Goal: Task Accomplishment & Management: Manage account settings

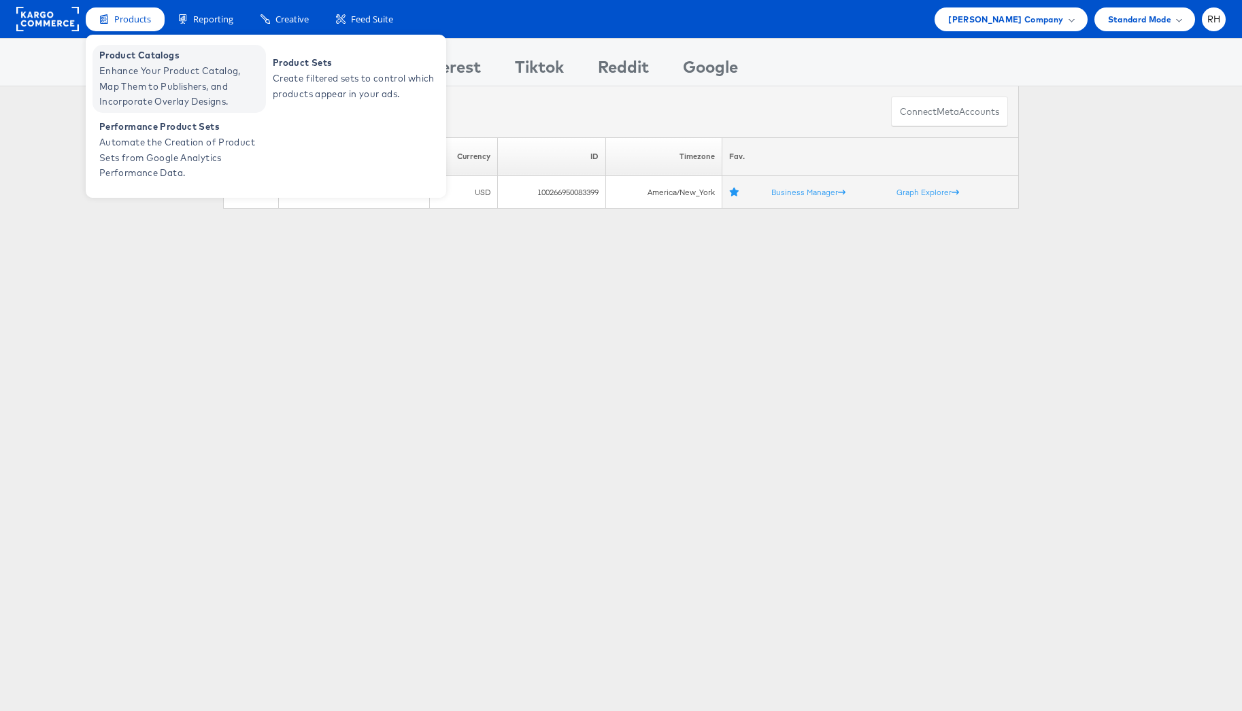
click at [173, 96] on span "Enhance Your Product Catalog, Map Them to Publishers, and Incorporate Overlay D…" at bounding box center [180, 86] width 163 height 46
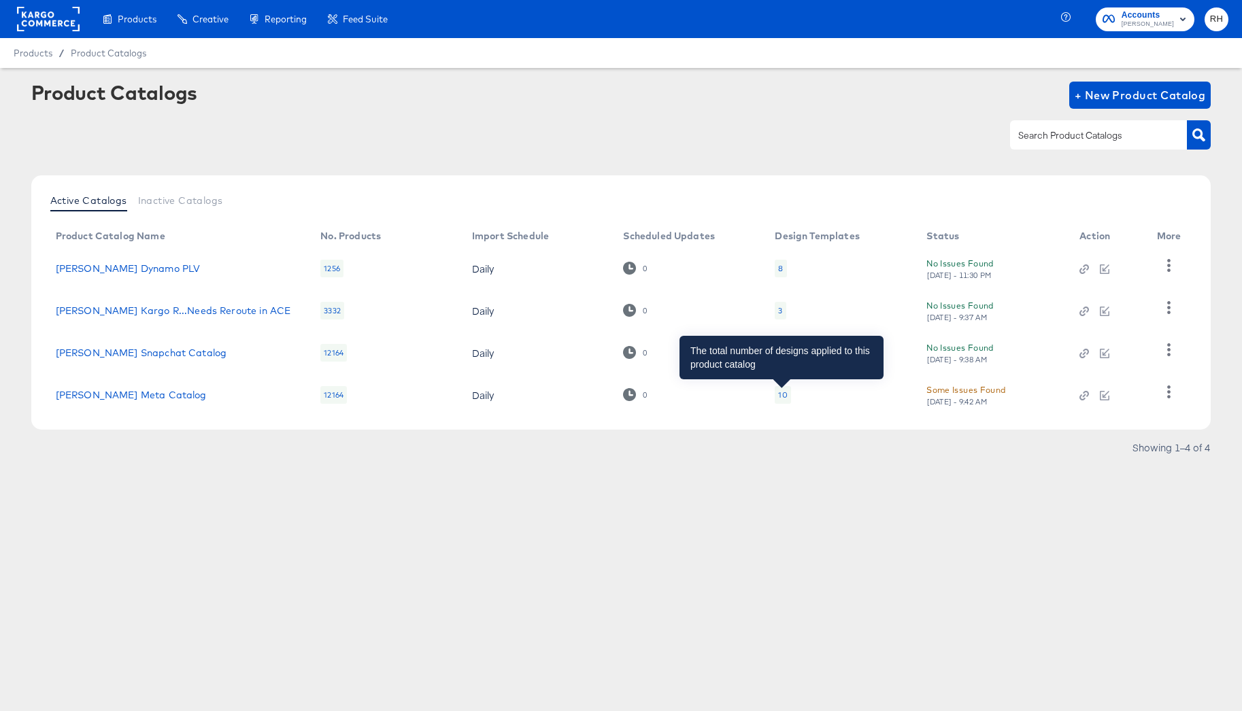
click at [783, 391] on div "10" at bounding box center [782, 395] width 9 height 11
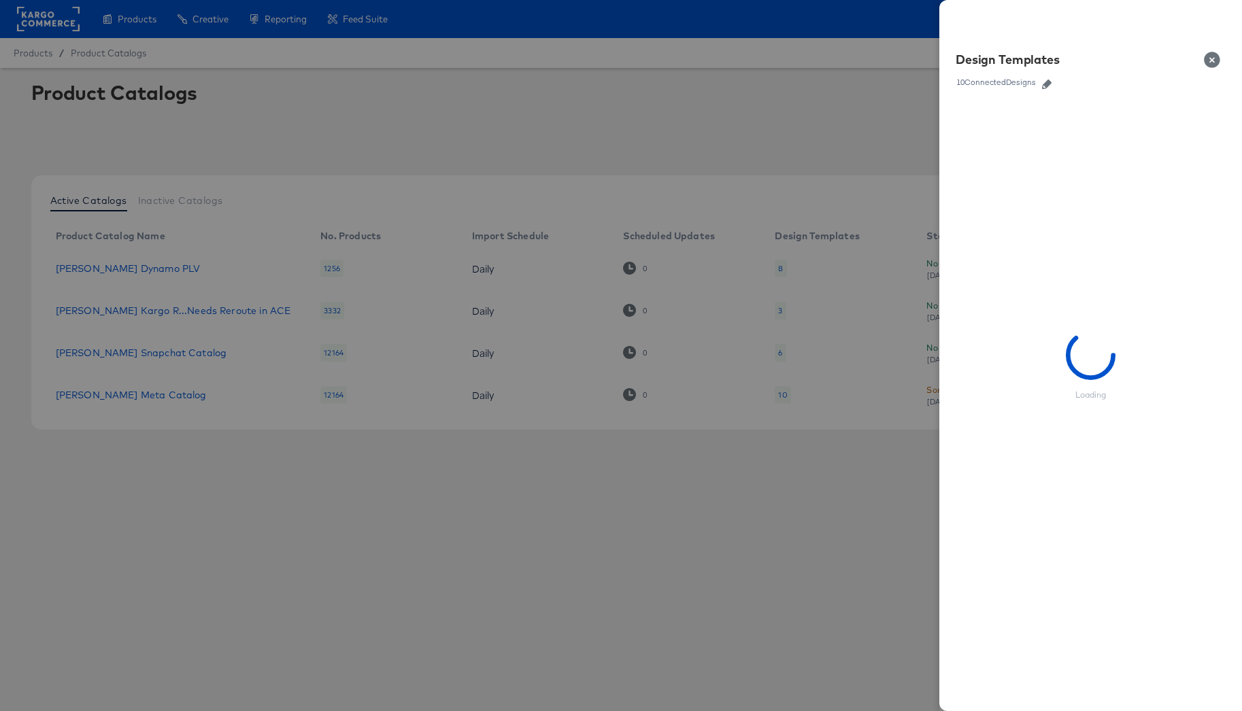
click at [1050, 80] on icon "button" at bounding box center [1047, 85] width 10 height 10
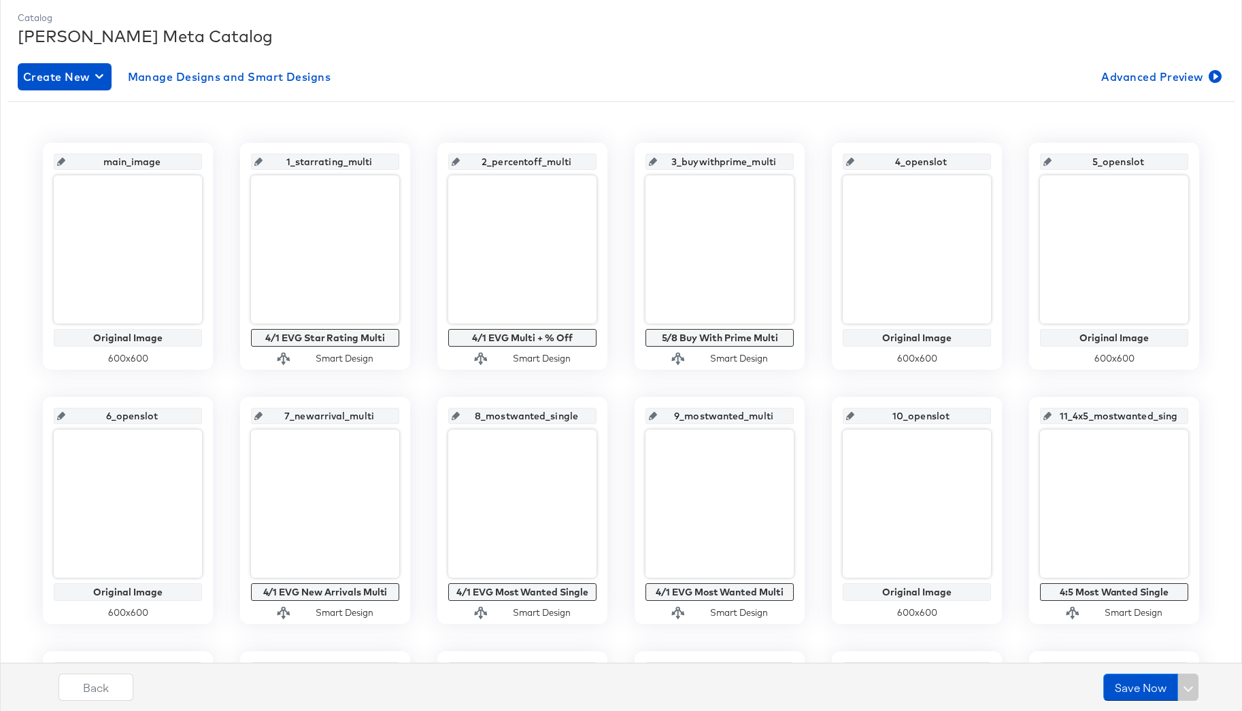
scroll to position [182, 0]
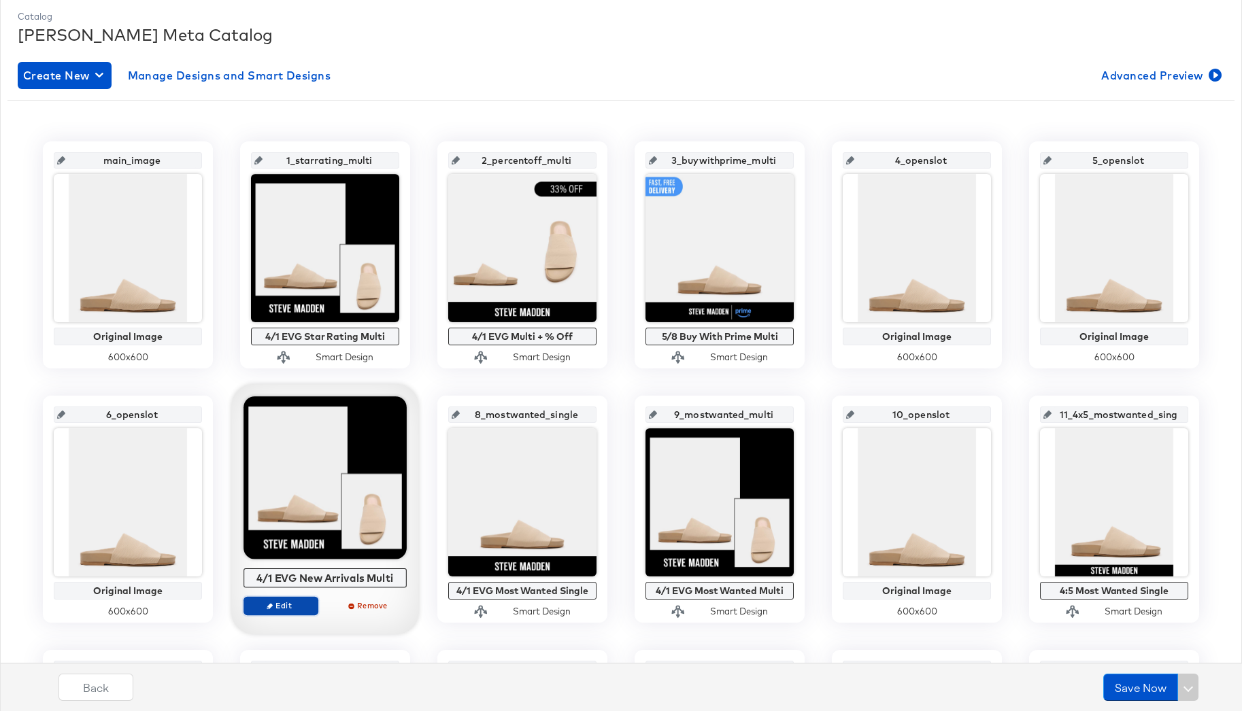
click at [280, 611] on span "Edit" at bounding box center [281, 605] width 63 height 10
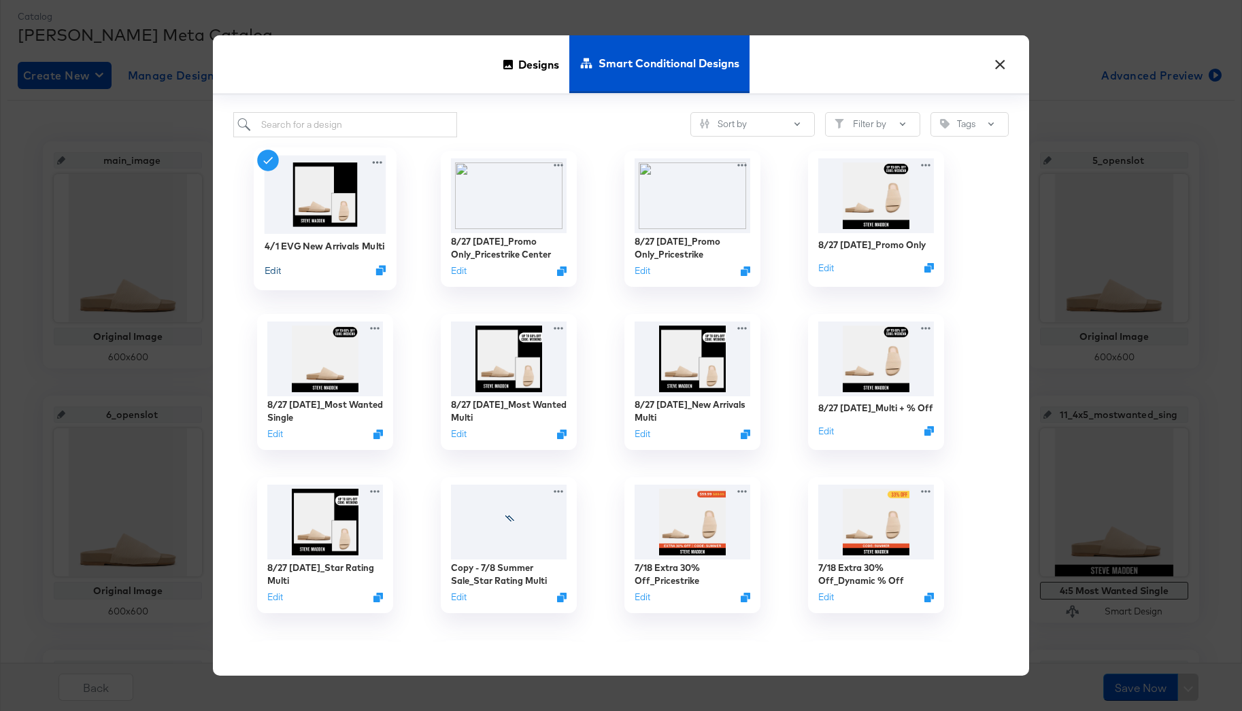
click at [275, 273] on button "Edit" at bounding box center [273, 270] width 16 height 13
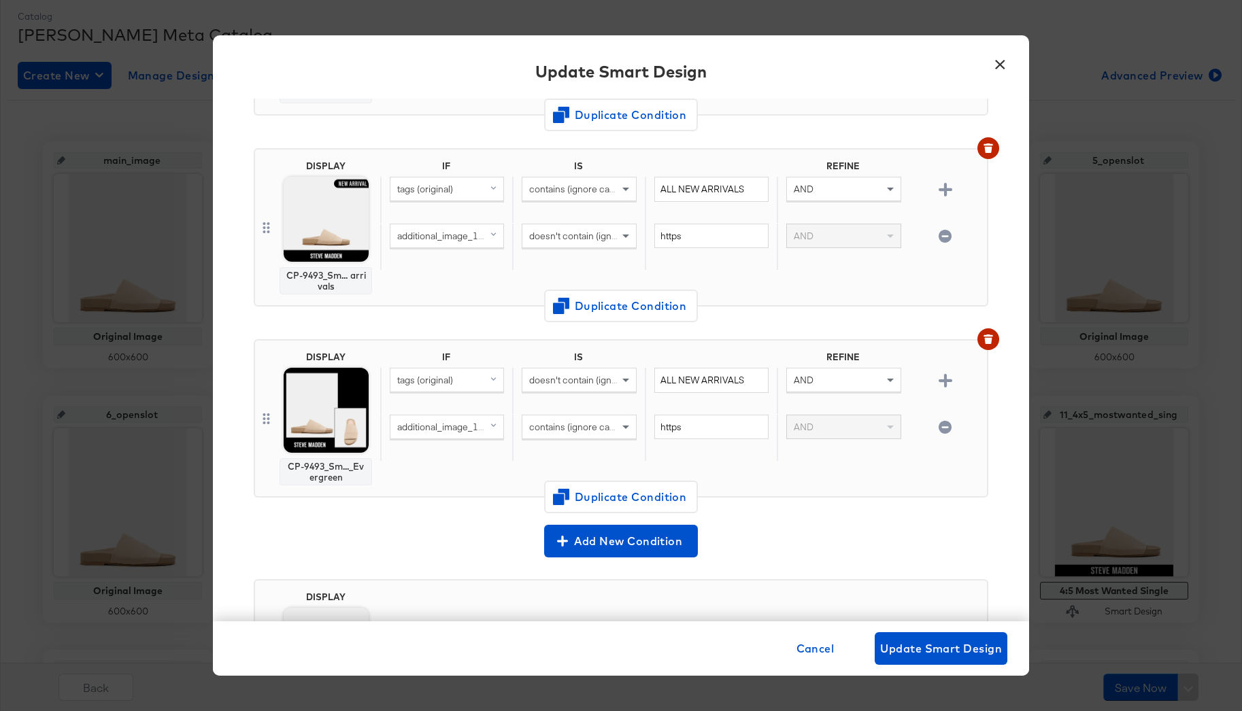
scroll to position [0, 0]
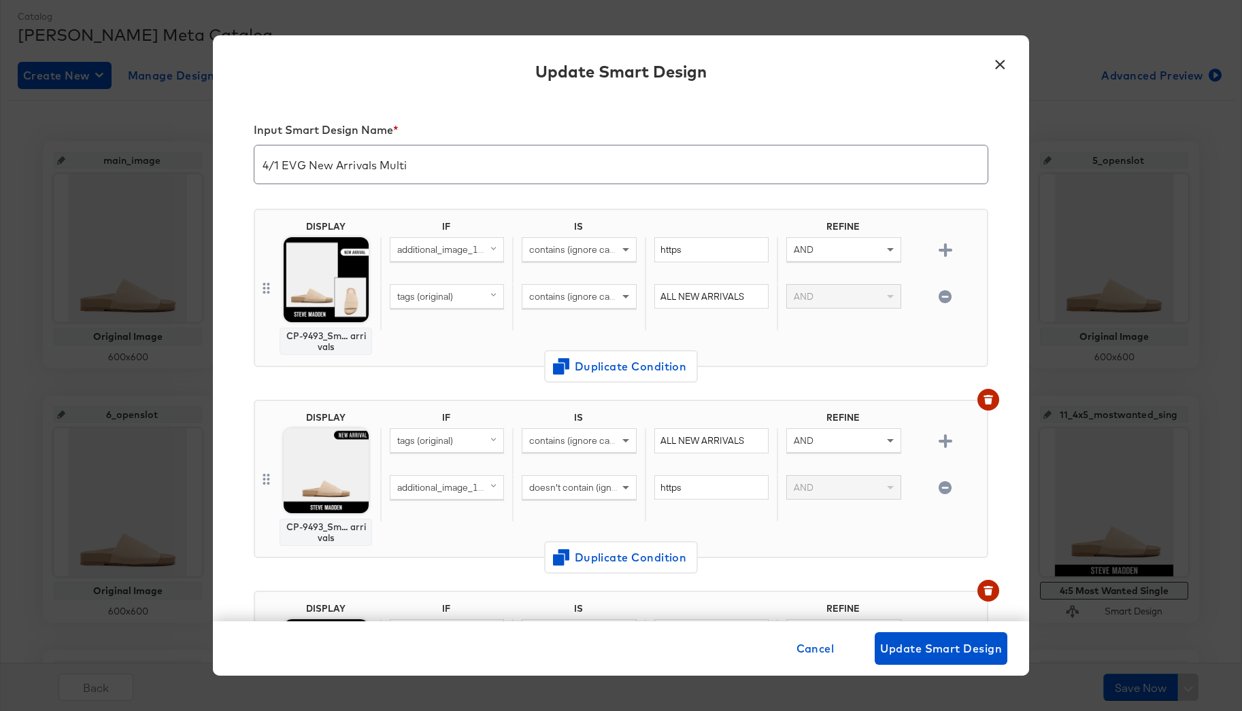
click at [999, 62] on button "×" at bounding box center [999, 61] width 24 height 24
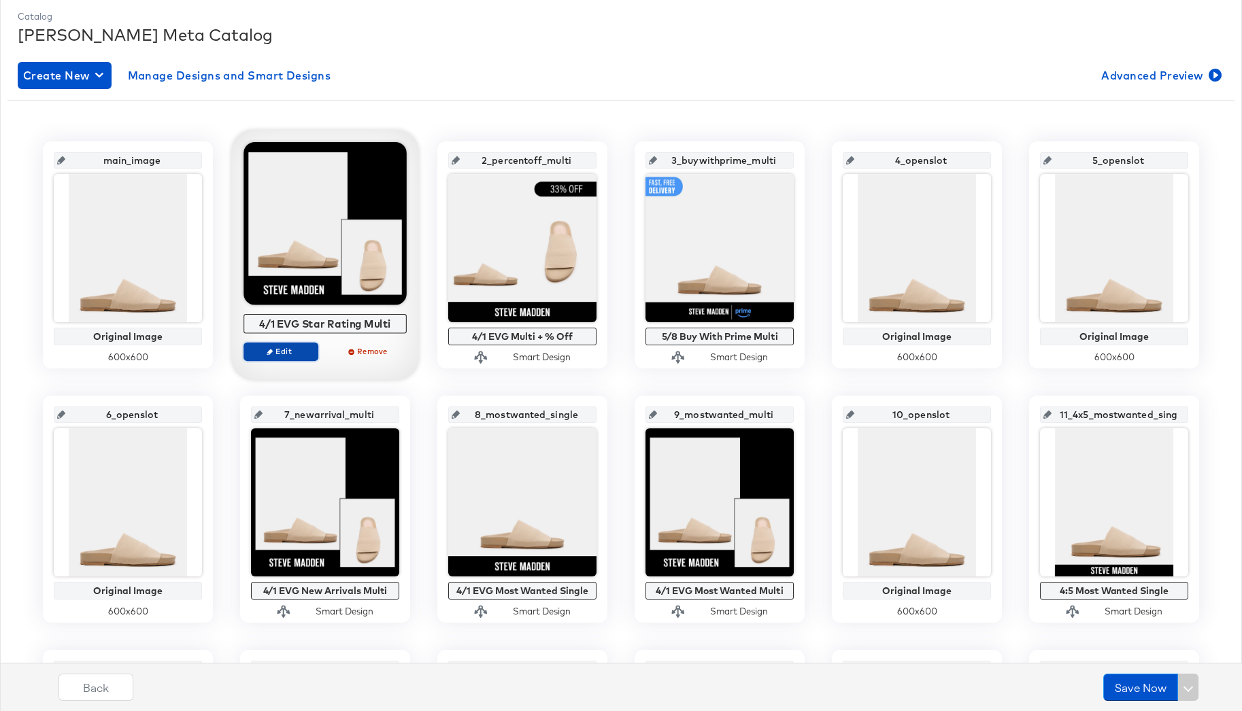
click at [290, 353] on span "Edit" at bounding box center [281, 351] width 63 height 10
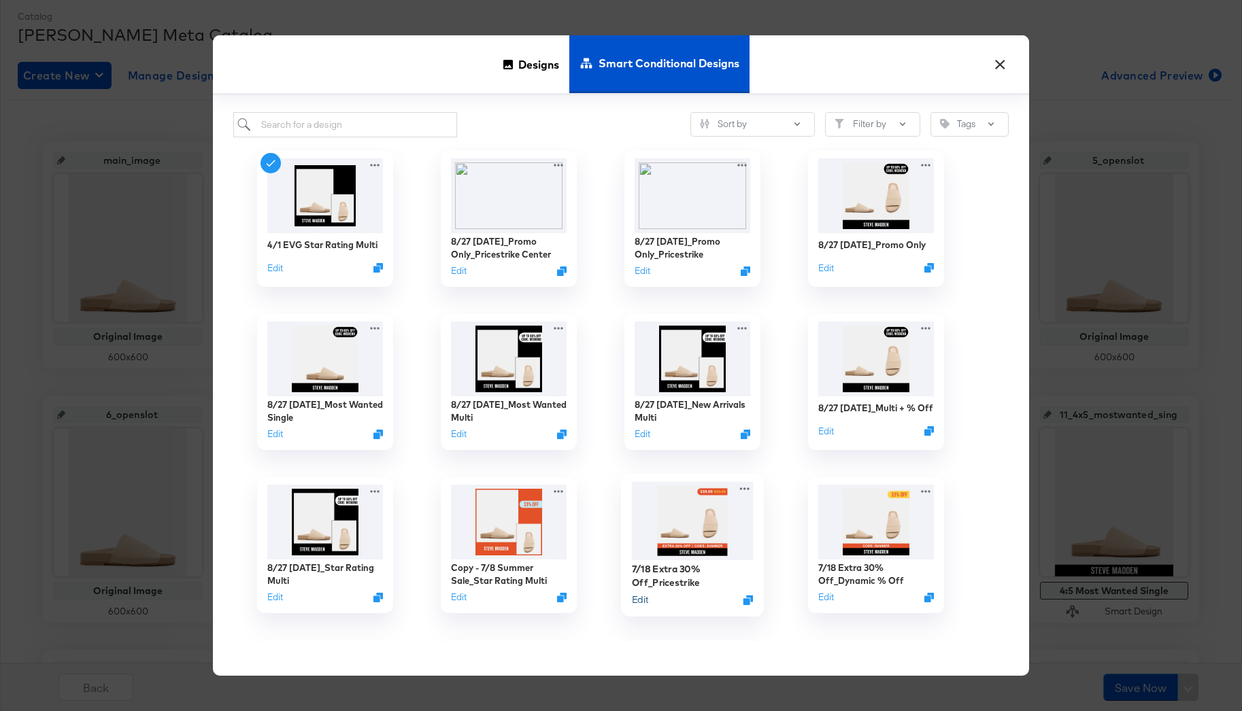
click at [642, 602] on button "Edit" at bounding box center [640, 600] width 16 height 13
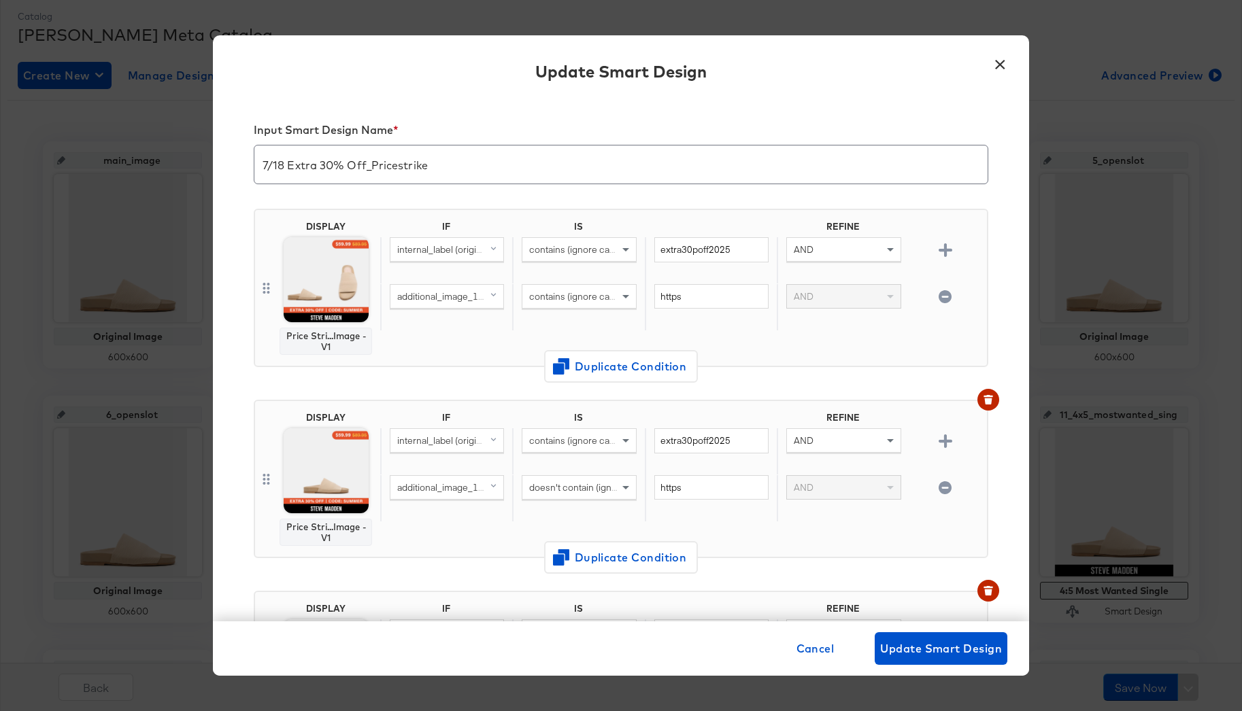
click at [996, 67] on button "×" at bounding box center [999, 61] width 24 height 24
